Goal: Navigation & Orientation: Find specific page/section

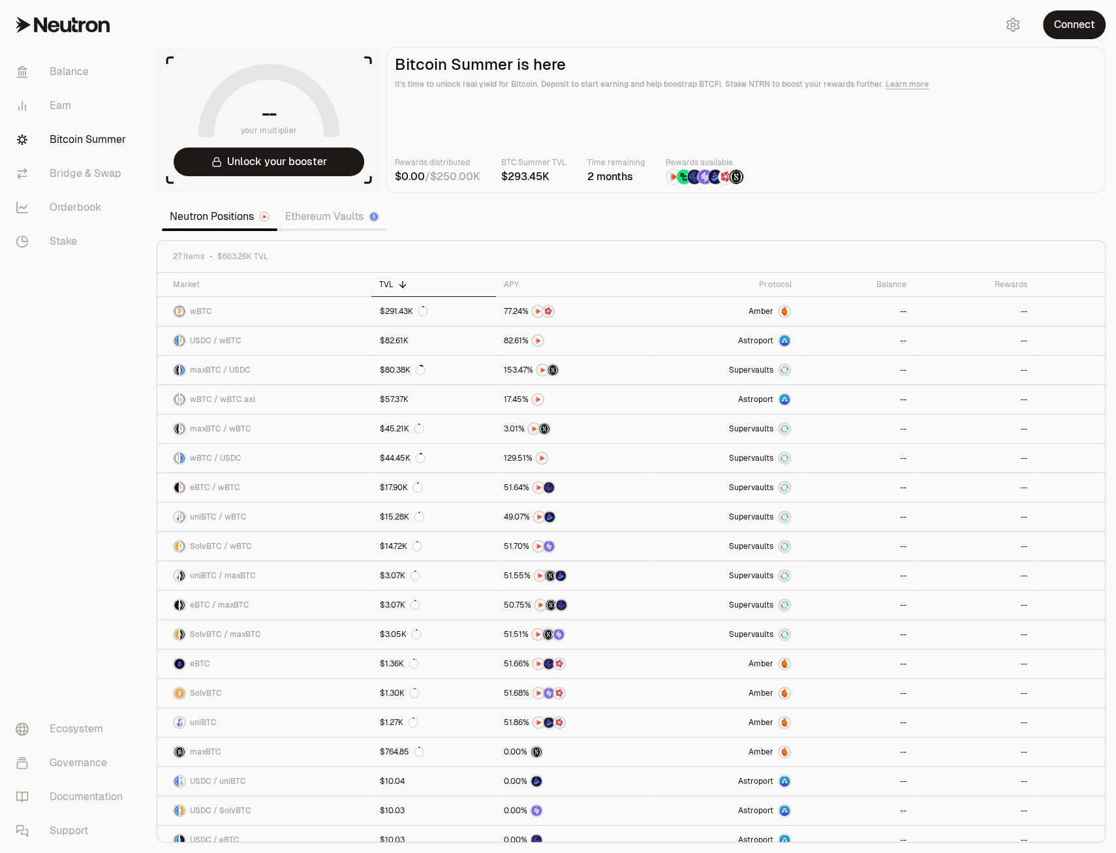
click at [330, 217] on link "Ethereum Vaults" at bounding box center [332, 217] width 110 height 26
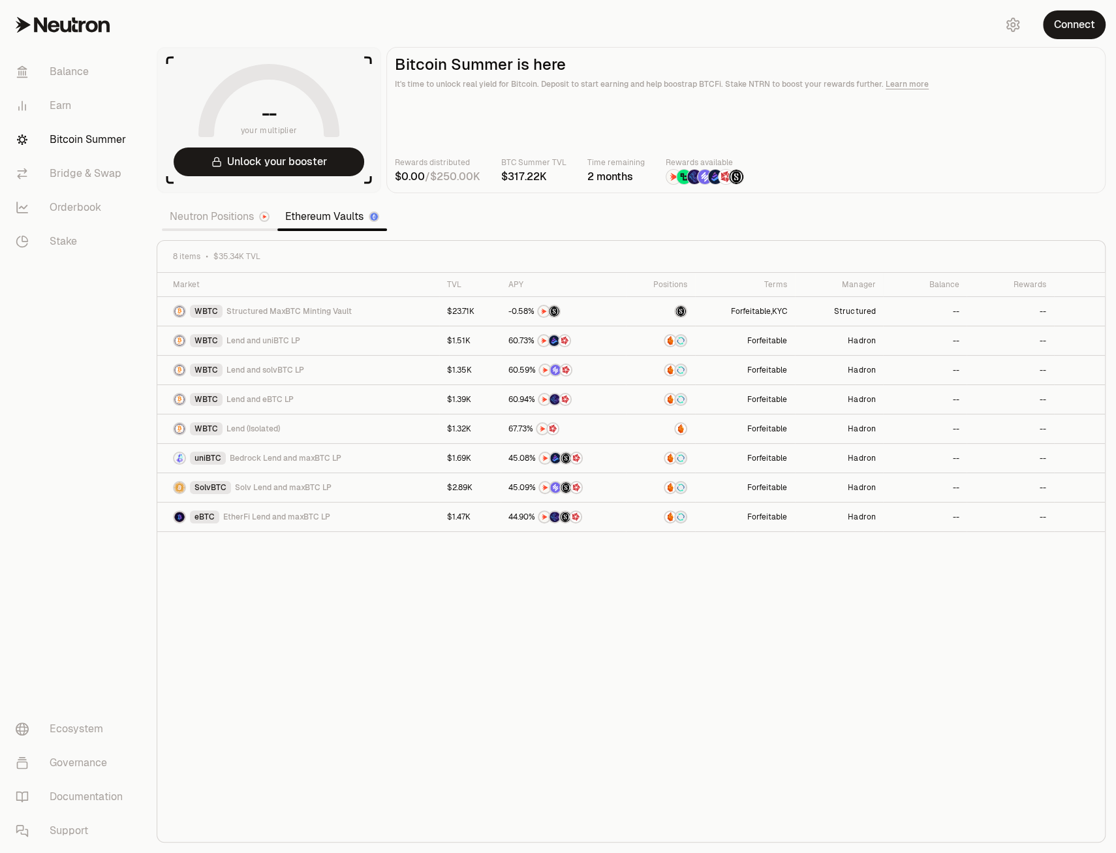
click at [239, 217] on link "Neutron Positions" at bounding box center [219, 217] width 115 height 26
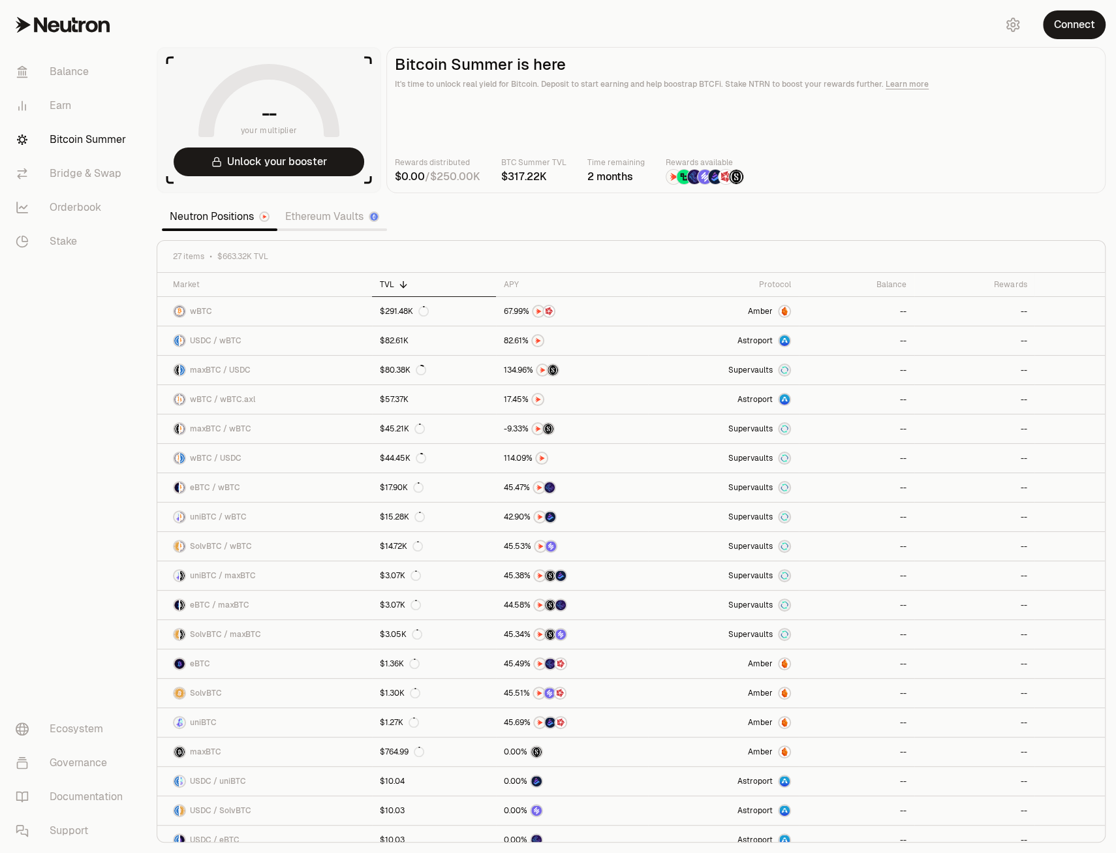
click at [359, 222] on link "Ethereum Vaults" at bounding box center [332, 217] width 110 height 26
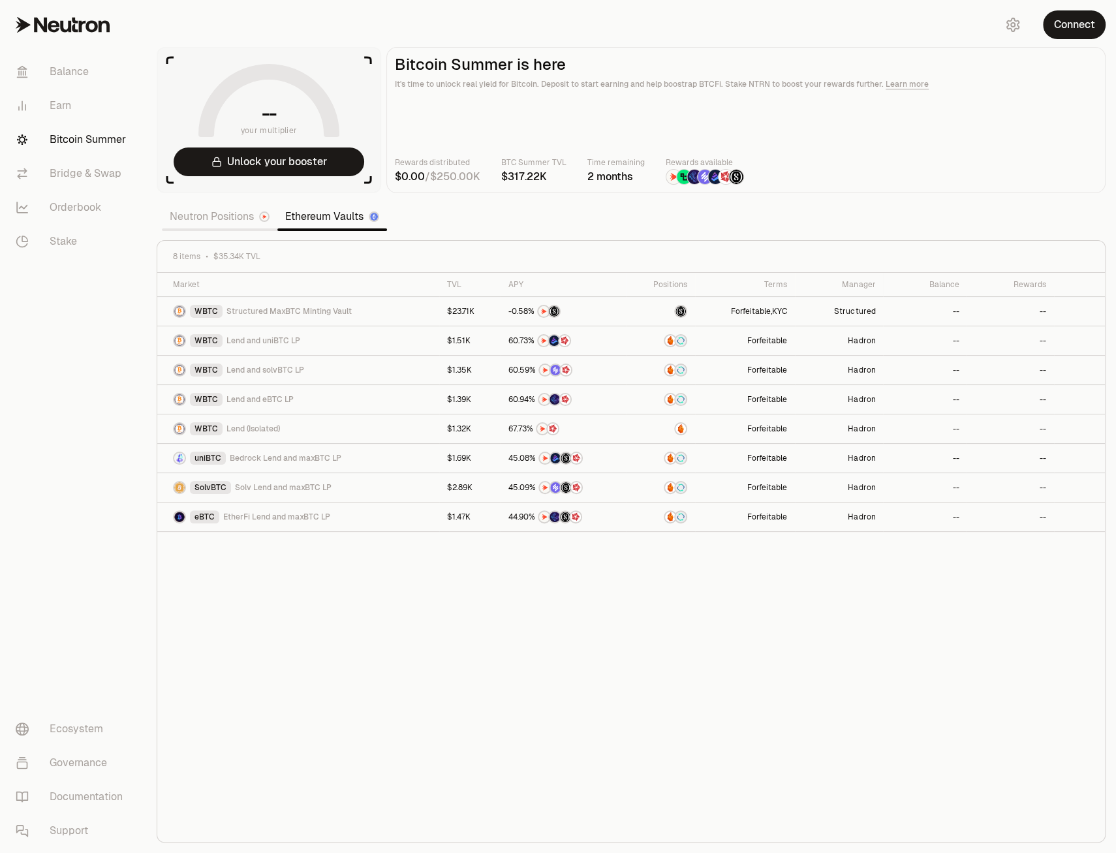
click at [221, 215] on link "Neutron Positions" at bounding box center [219, 217] width 115 height 26
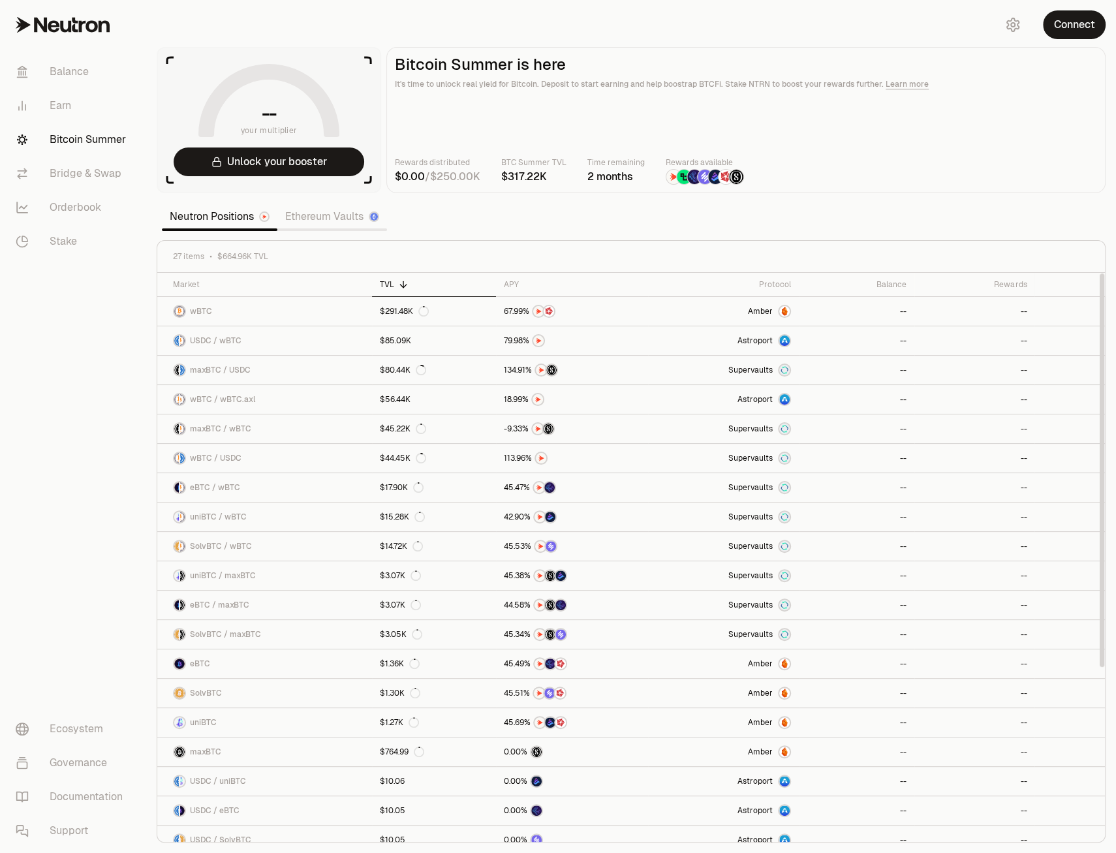
click at [299, 232] on div "Neutron Positions Ethereum Vaults" at bounding box center [275, 216] width 236 height 31
click at [311, 221] on link "Ethereum Vaults" at bounding box center [332, 217] width 110 height 26
